Goal: Check status: Check status

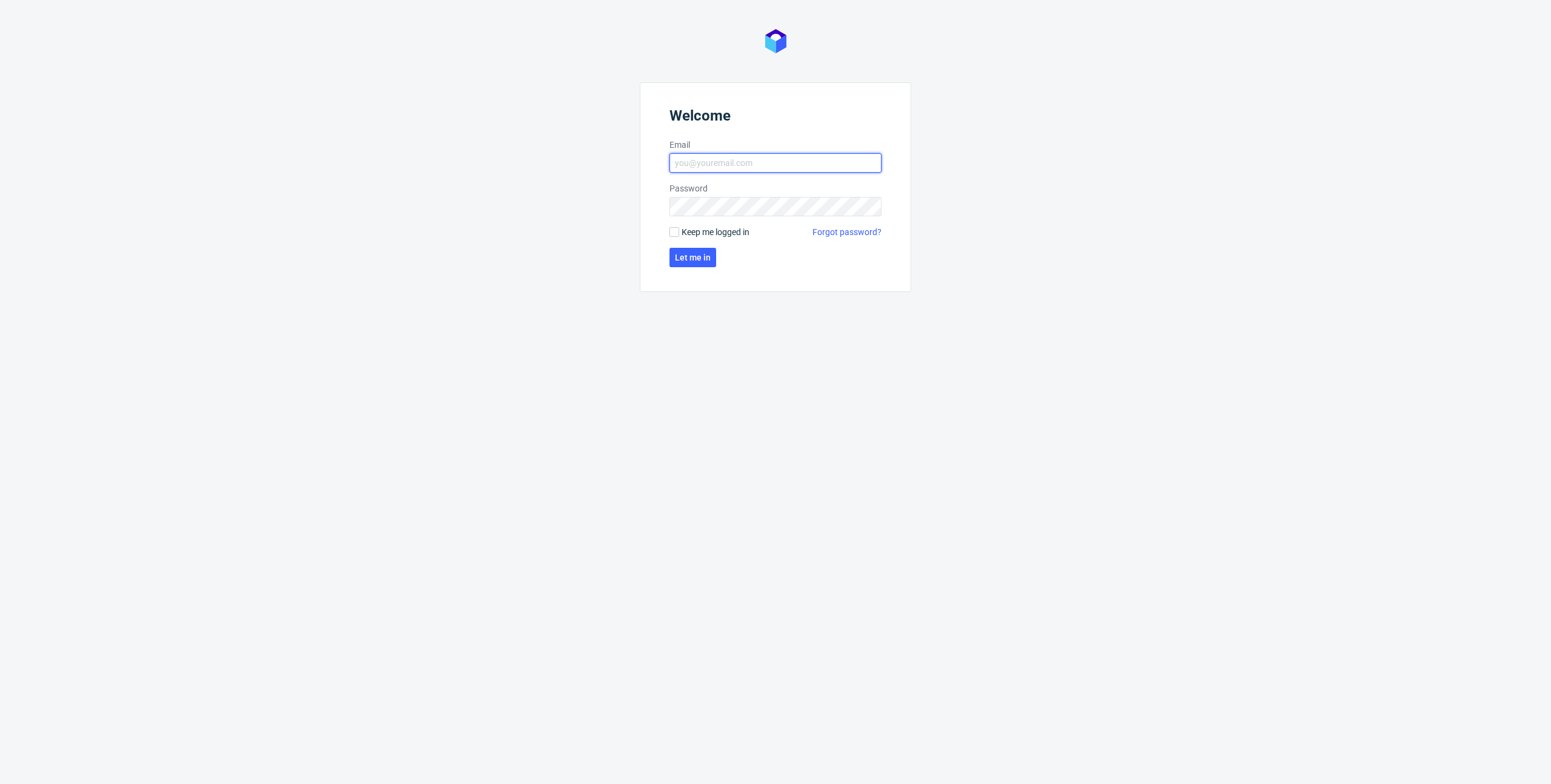
click at [715, 160] on input "Email" at bounding box center [776, 163] width 212 height 19
type input "[PERSON_NAME][EMAIL_ADDRESS][DOMAIN_NAME]"
click at [697, 256] on span "Let me in" at bounding box center [693, 257] width 36 height 9
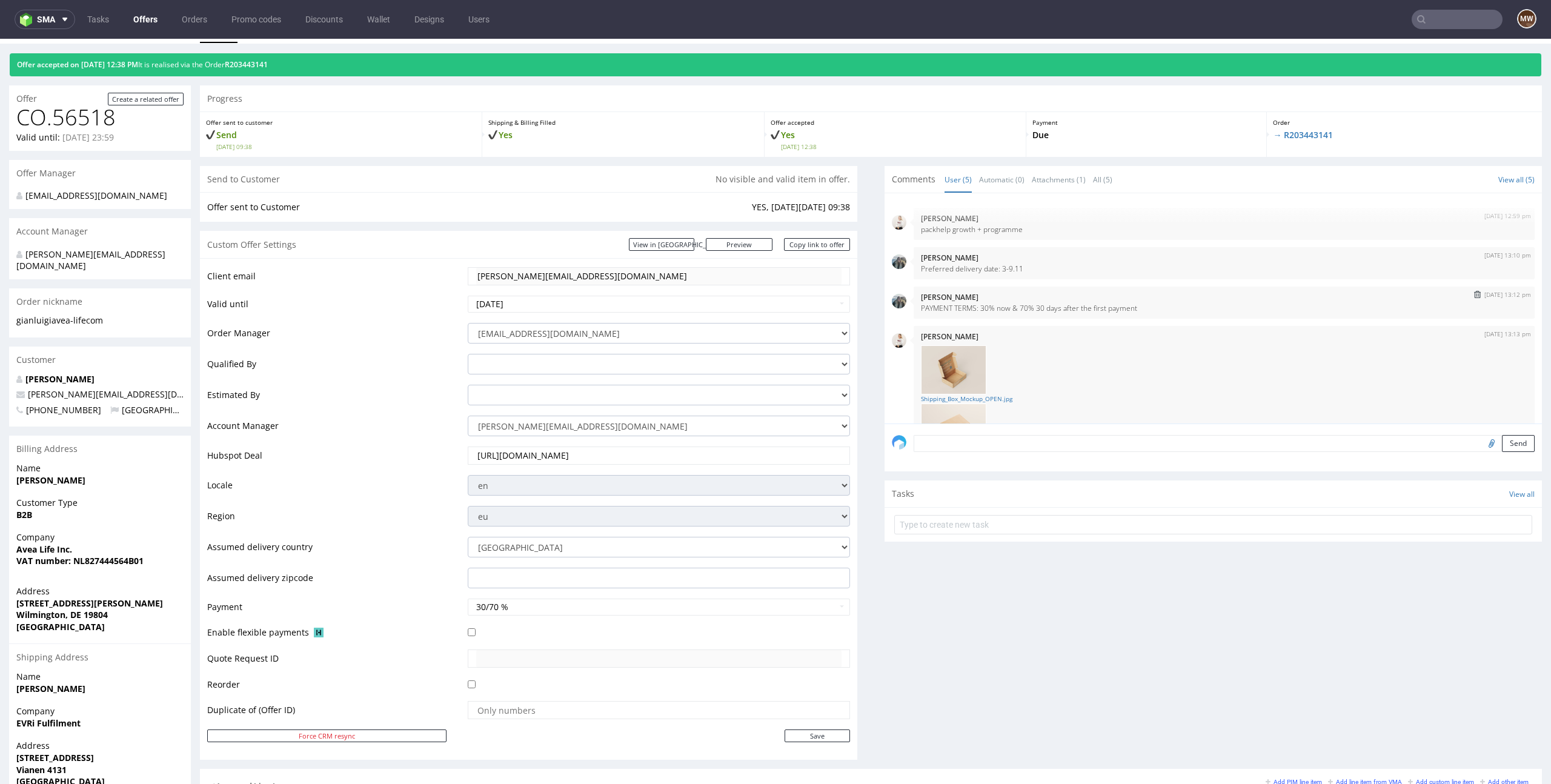
click at [1013, 303] on p "PAYMENT TERMS: 30% now & 70% 30 days after the first payment" at bounding box center [1224, 308] width 606 height 9
copy p "PAYMENT TERMS: 30% now & 70% 30 days after the first payment"
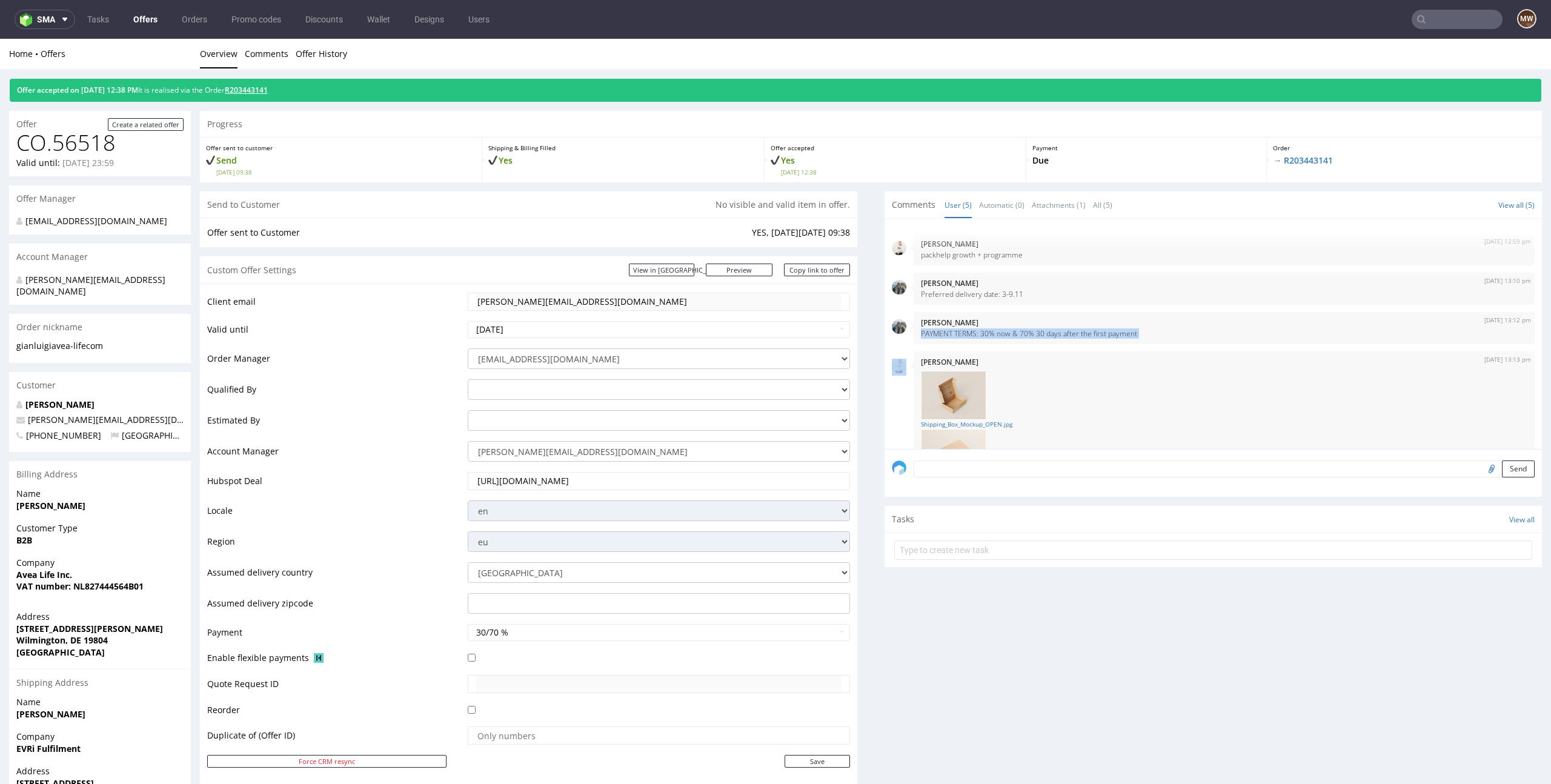
click at [266, 86] on link "R203443141" at bounding box center [246, 90] width 43 height 11
click at [251, 85] on div "Offer accepted on 11.09.2025 12:38 PM It is realised via the Order R203443141" at bounding box center [776, 90] width 1532 height 23
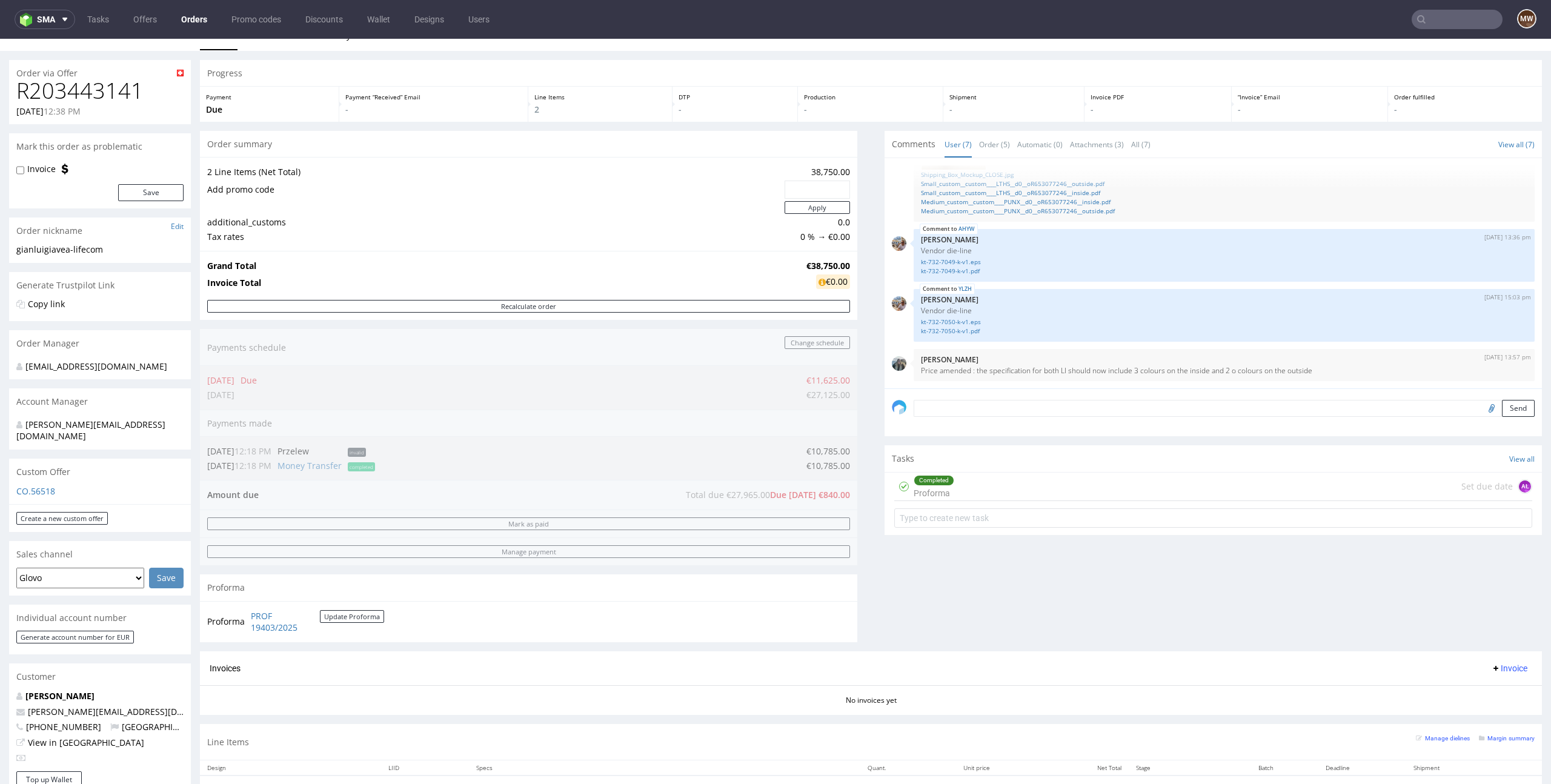
scroll to position [24, 0]
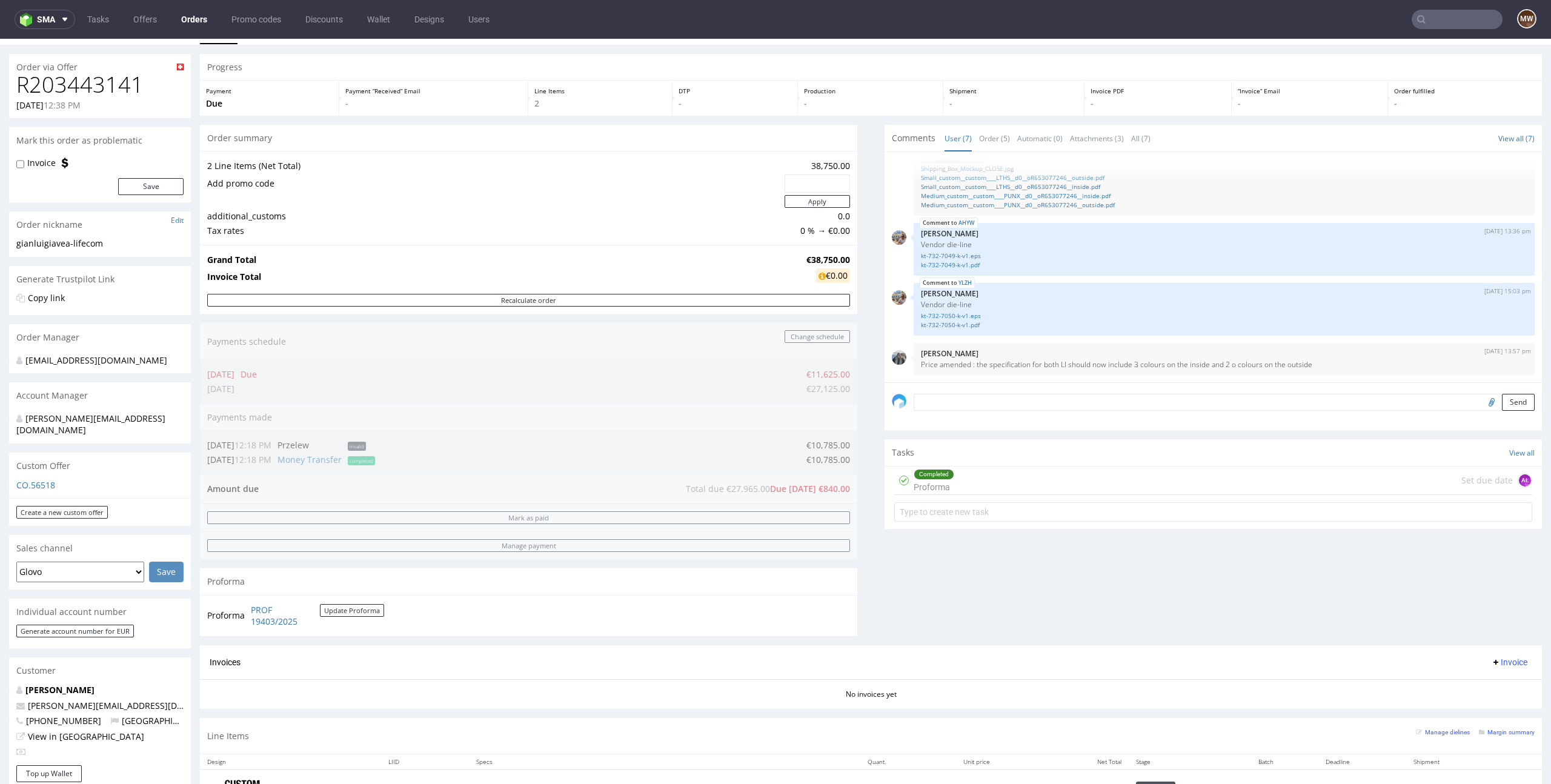
click at [817, 446] on div "Order summary 2 Line Items (Net Total) 38,750.00 Add promo code Apply additiona…" at bounding box center [528, 385] width 657 height 520
click at [684, 703] on section "Invoices Invoice No invoices yet" at bounding box center [871, 677] width 1342 height 63
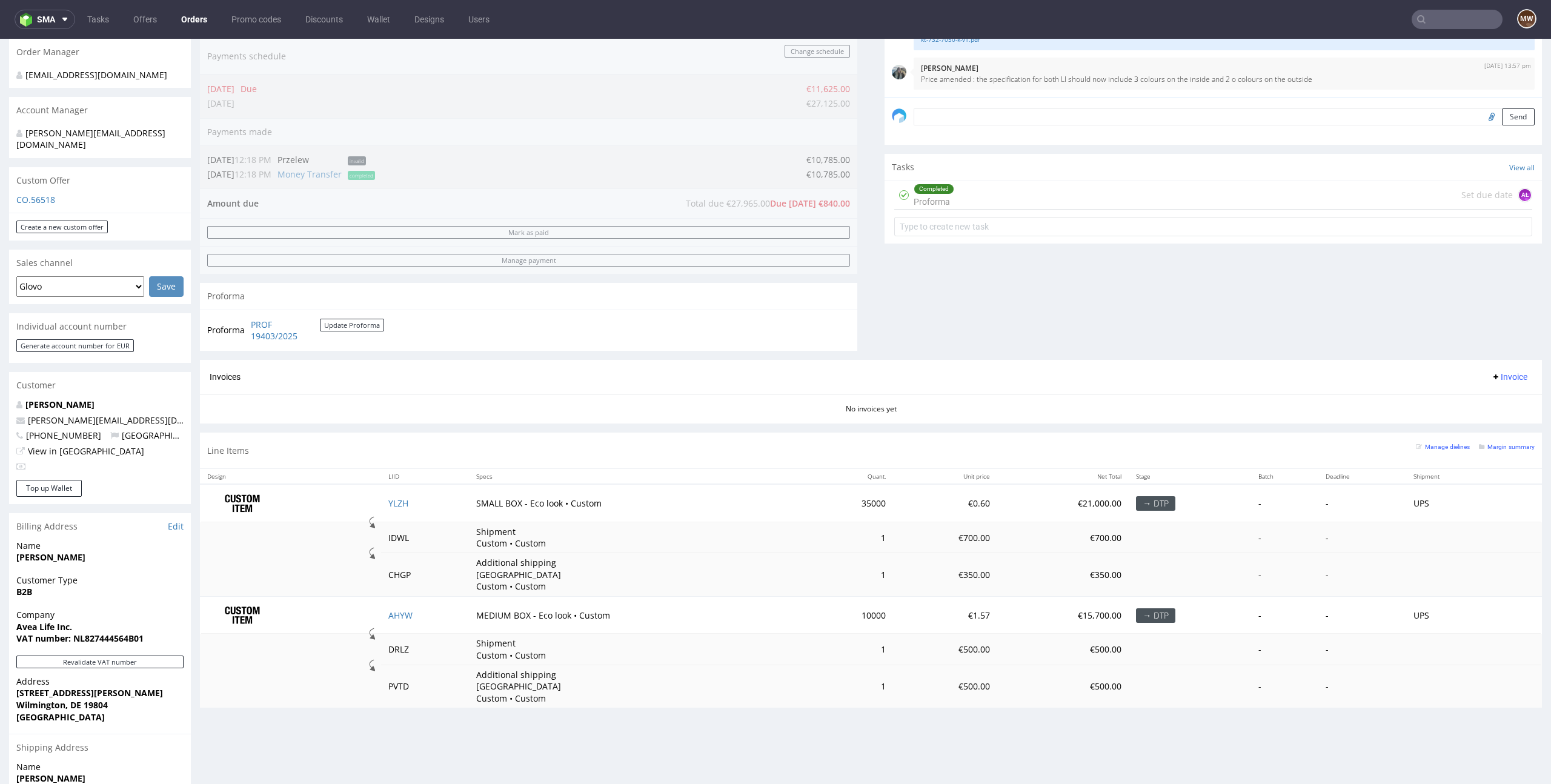
scroll to position [0, 0]
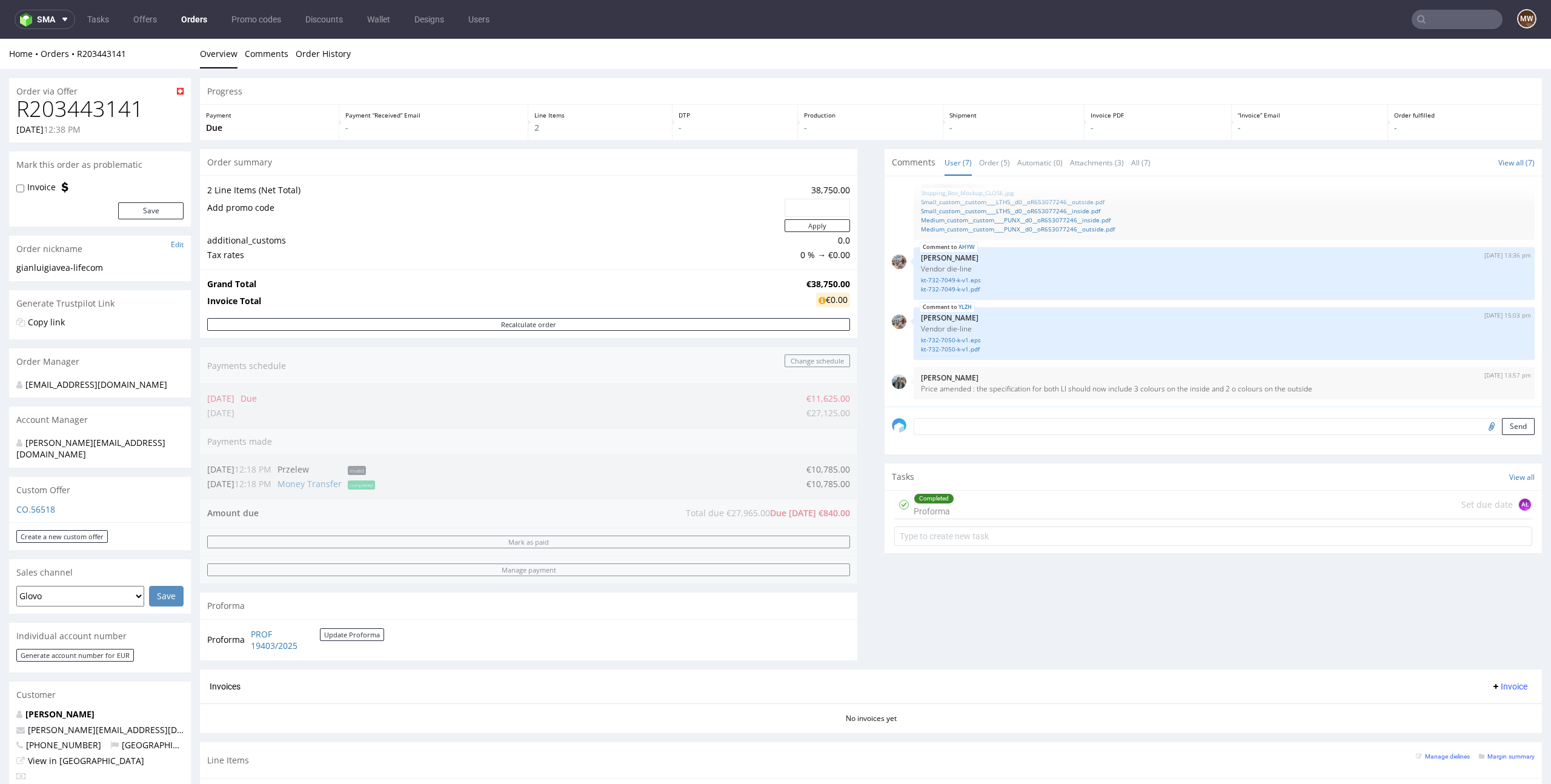
click at [1020, 616] on div "Comments User (7) Order (5) Automatic (0) Attachments (3) All (7) View all (7) …" at bounding box center [1213, 409] width 657 height 520
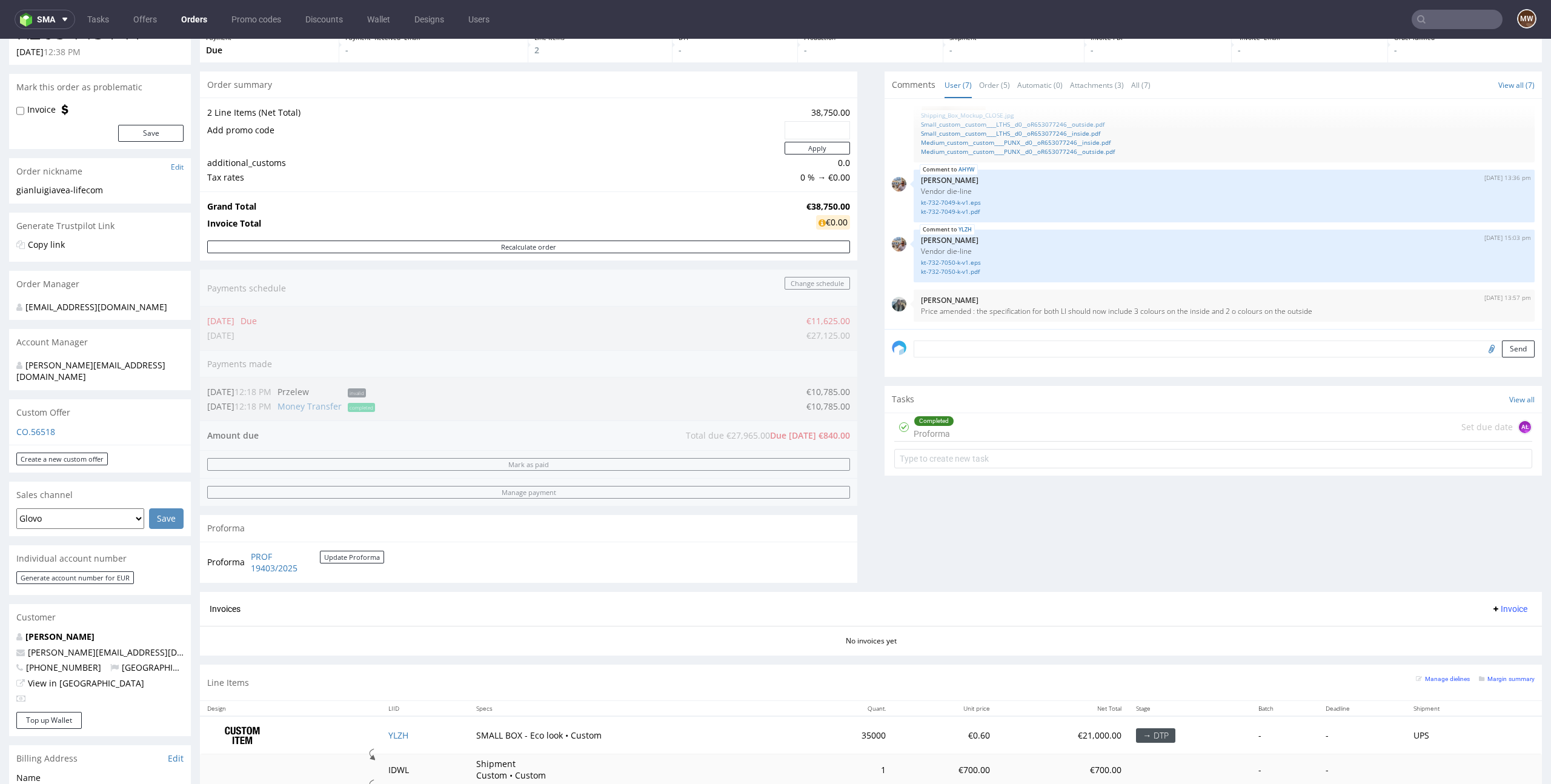
scroll to position [103, 0]
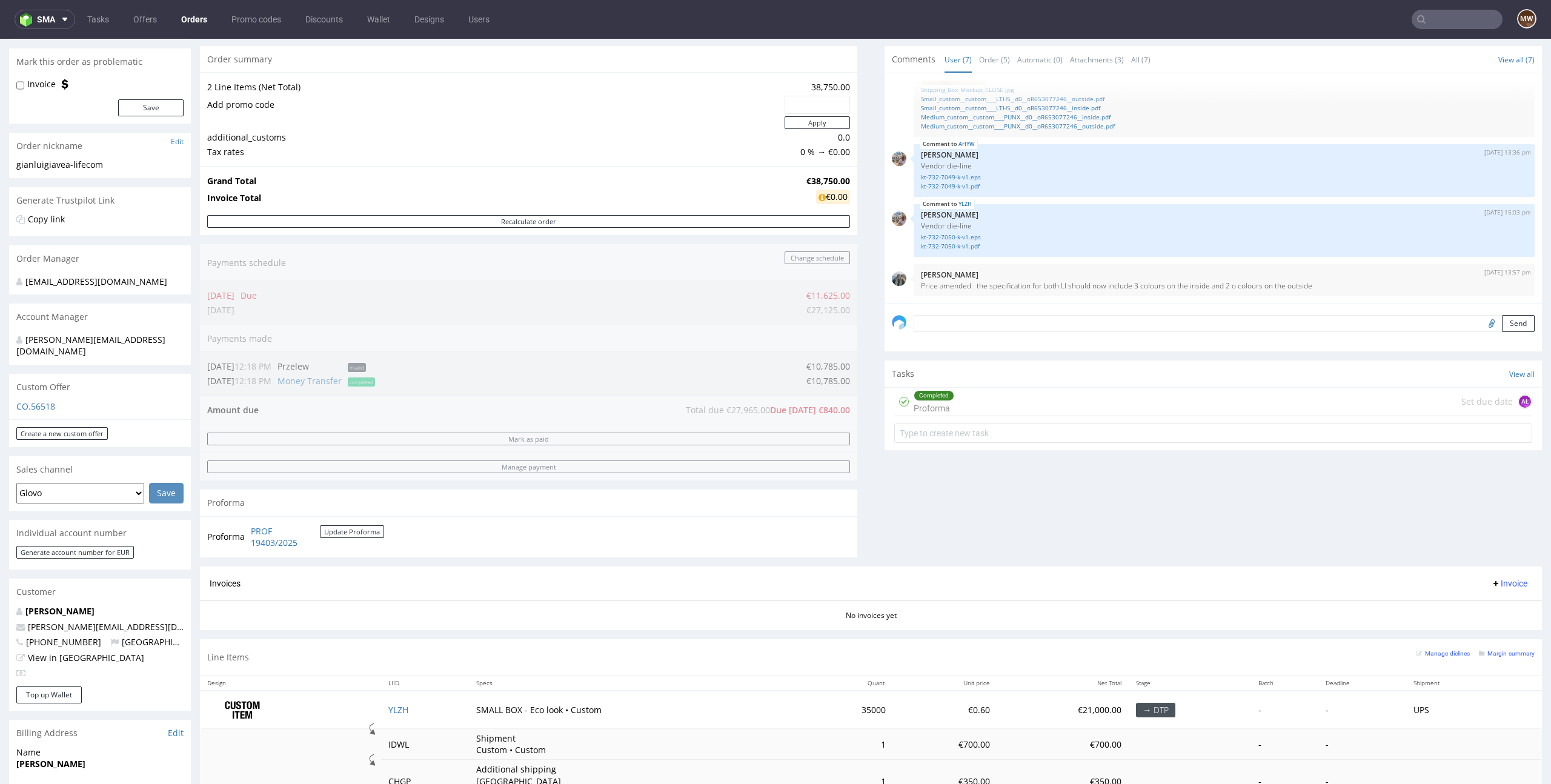
click at [1020, 318] on textarea at bounding box center [1224, 324] width 621 height 17
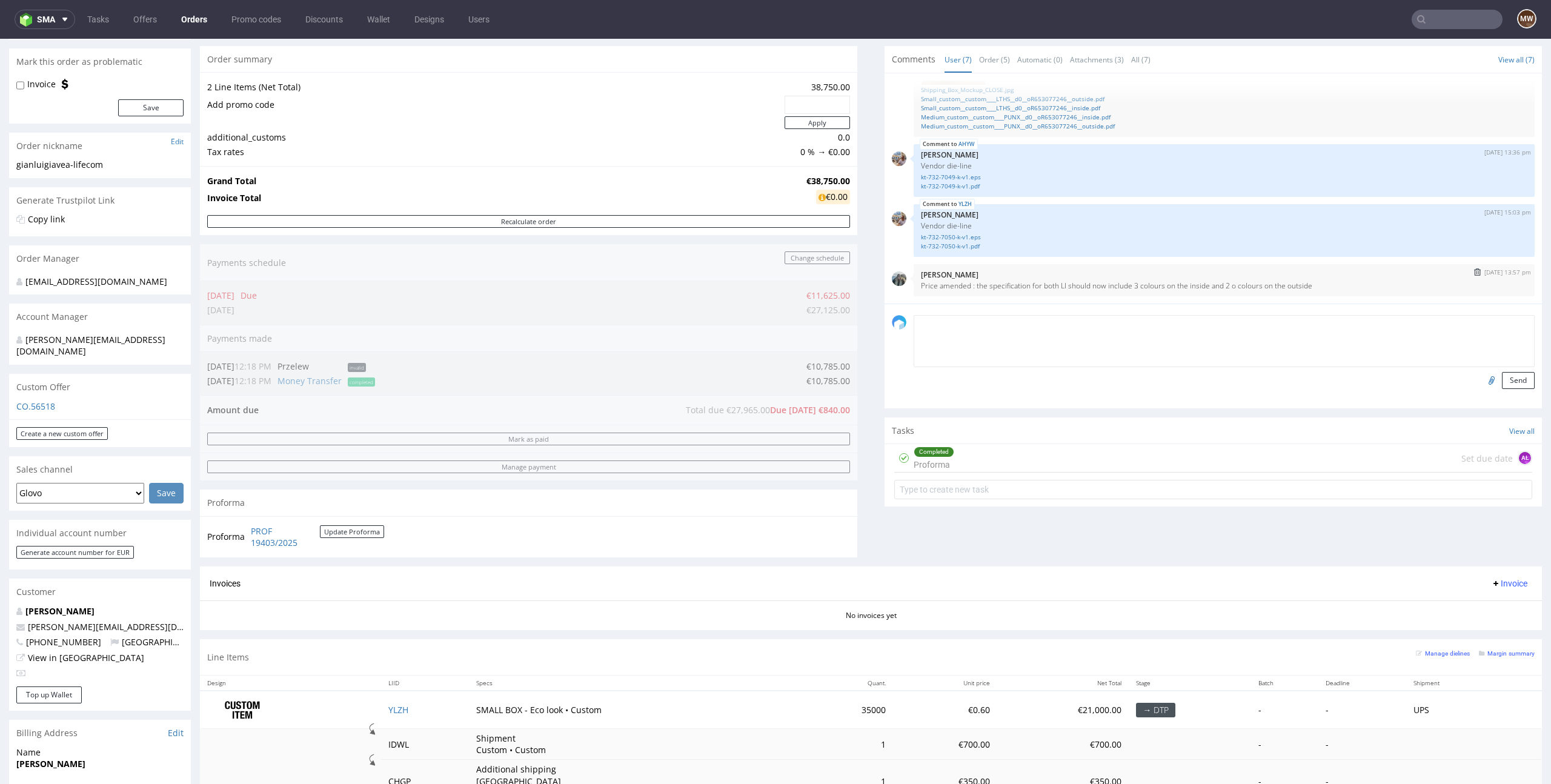
click at [1051, 292] on div "[DATE] 13:57 pm Zeniuk [PERSON_NAME] amended : the specification for both LI sh…" at bounding box center [1224, 280] width 621 height 32
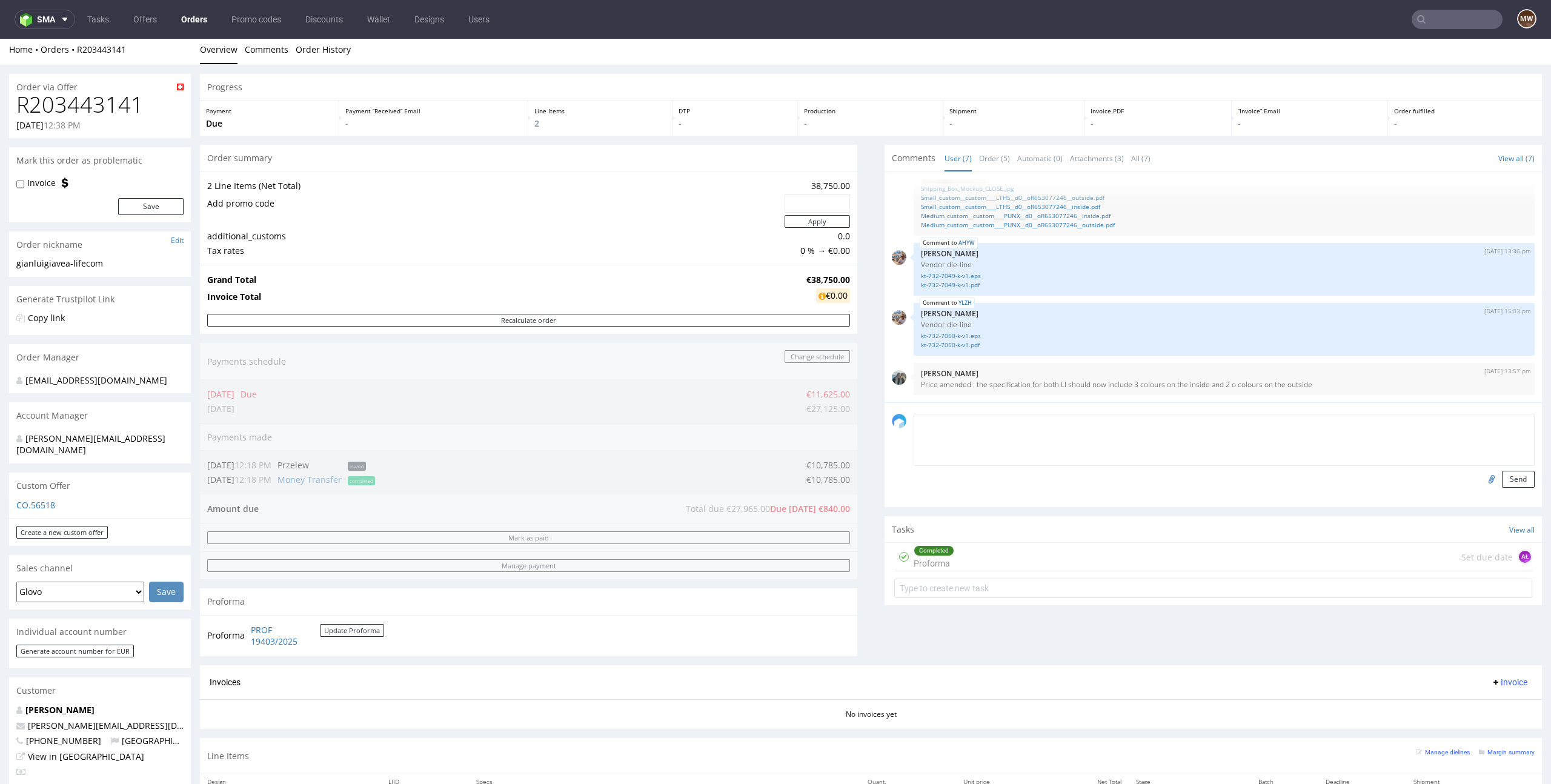
scroll to position [0, 0]
click at [1019, 391] on p "Price amended : the specification for both LI should now include 3 colours on t…" at bounding box center [1224, 389] width 606 height 9
click at [1509, 758] on small "Margin summary" at bounding box center [1507, 756] width 56 height 7
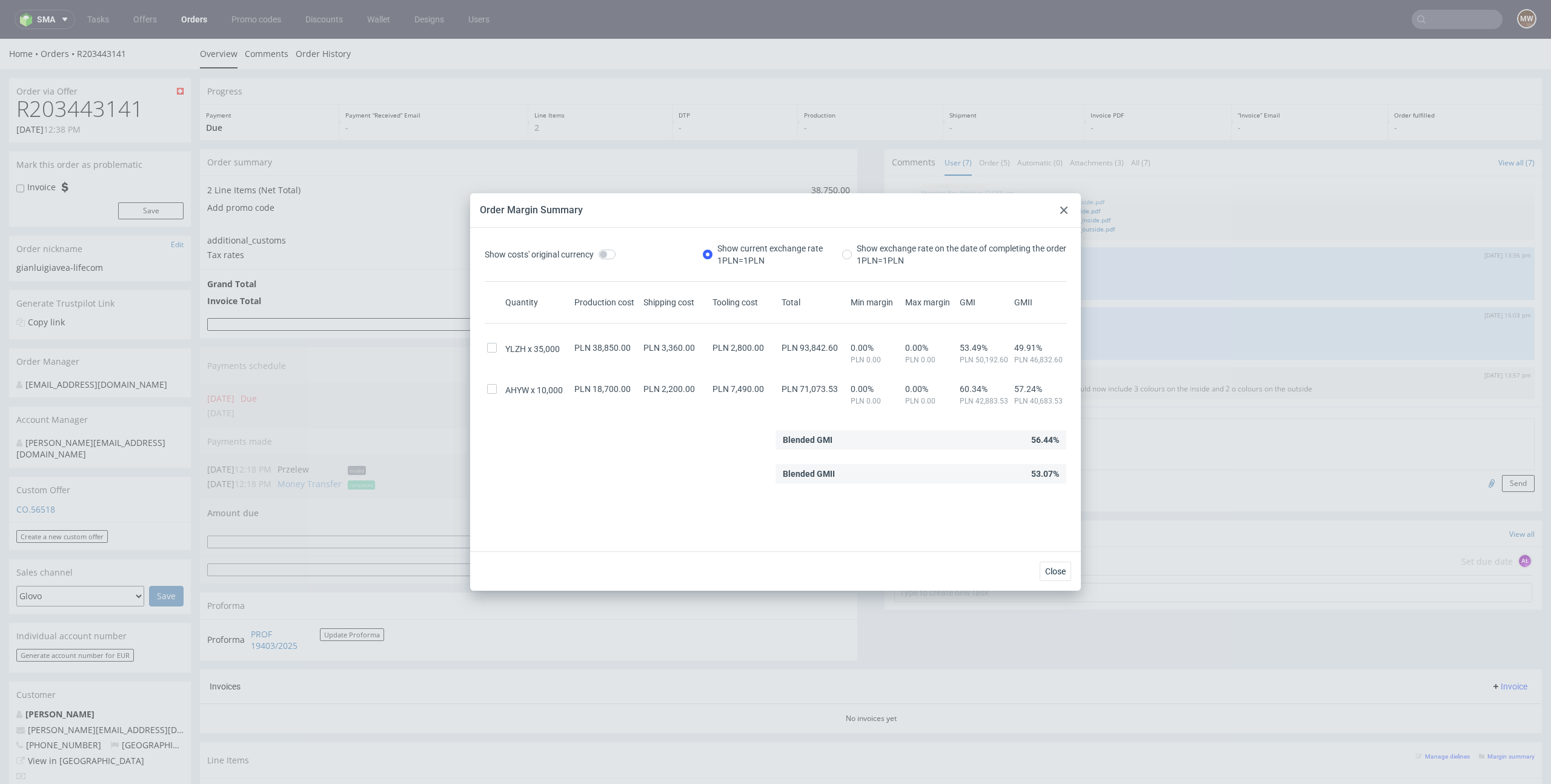
click at [1064, 208] on icon at bounding box center [1064, 210] width 7 height 7
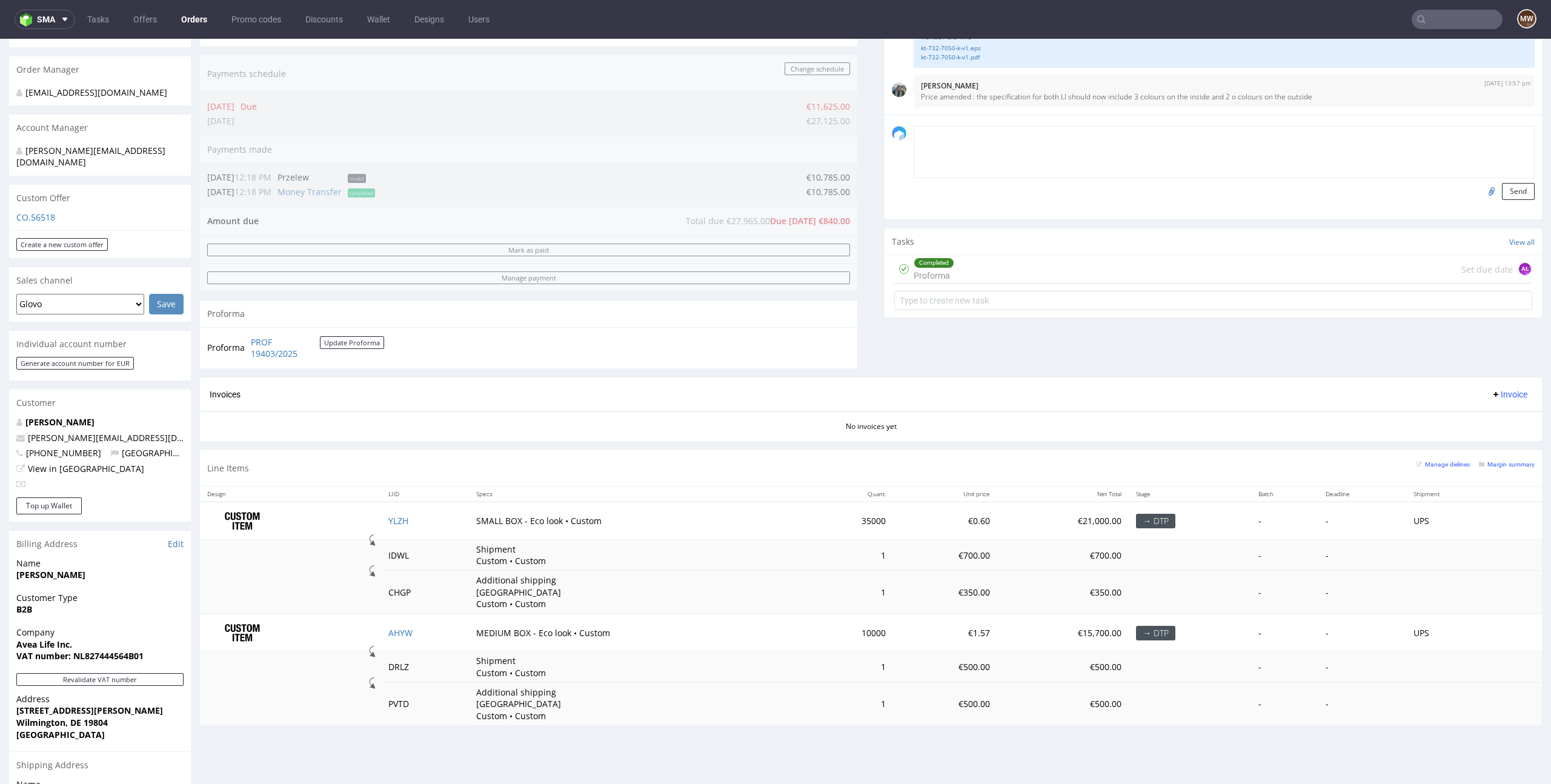
scroll to position [299, 0]
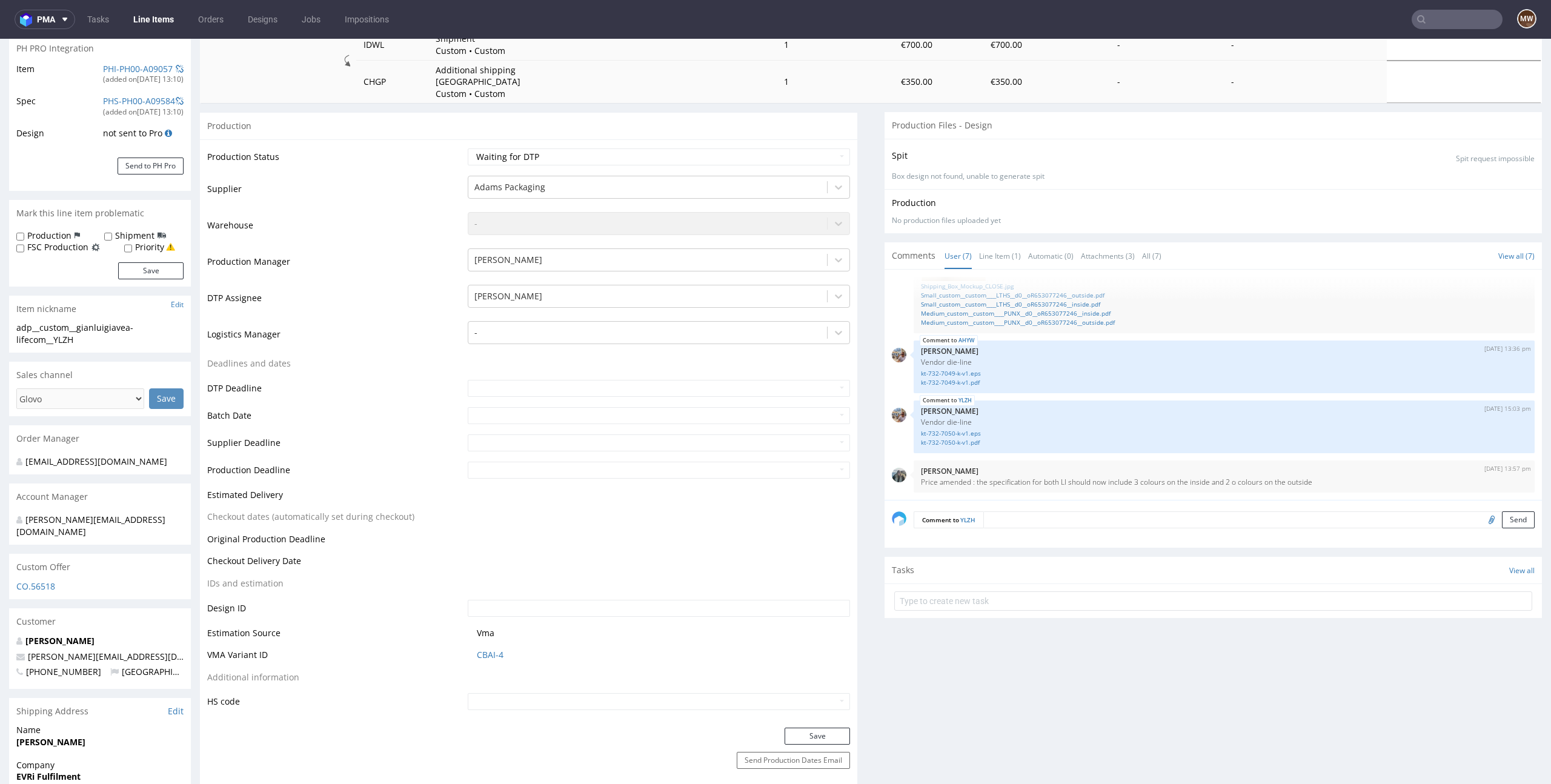
scroll to position [183, 0]
